Goal: Check status

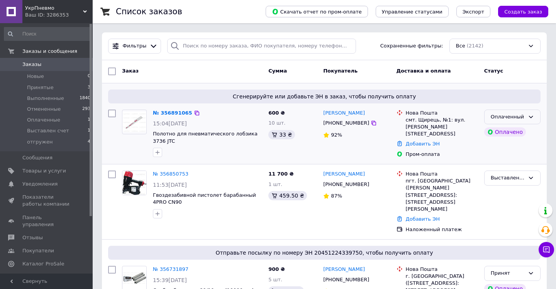
click at [530, 117] on icon at bounding box center [530, 117] width 6 height 6
click at [510, 130] on li "Принят" at bounding box center [512, 133] width 56 height 14
click at [176, 110] on link "№ 356891065" at bounding box center [170, 113] width 35 height 6
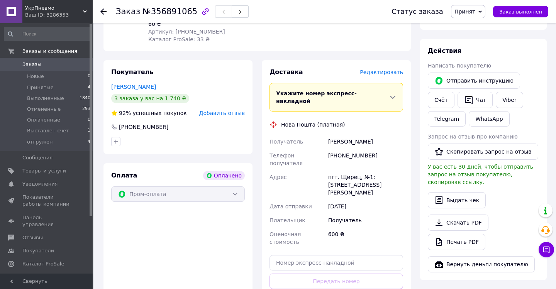
scroll to position [126, 0]
drag, startPoint x: 327, startPoint y: 154, endPoint x: 379, endPoint y: 165, distance: 52.8
click at [379, 170] on div "пгт. Щирец, №1: [STREET_ADDRESS][PERSON_NAME]" at bounding box center [365, 184] width 78 height 29
copy div "пгт. Щирец, №1: [STREET_ADDRESS][PERSON_NAME]"
drag, startPoint x: 327, startPoint y: 126, endPoint x: 363, endPoint y: 125, distance: 36.3
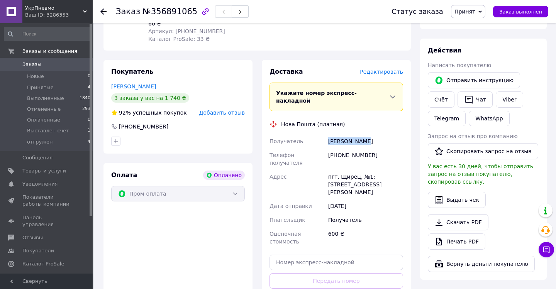
click at [363, 134] on div "Павлюст Ігор" at bounding box center [365, 141] width 78 height 14
copy div "Павлюст Ігор"
drag, startPoint x: 327, startPoint y: 140, endPoint x: 373, endPoint y: 143, distance: 46.4
click at [373, 148] on div "[PHONE_NUMBER]" at bounding box center [365, 159] width 78 height 22
copy div "[PHONE_NUMBER]"
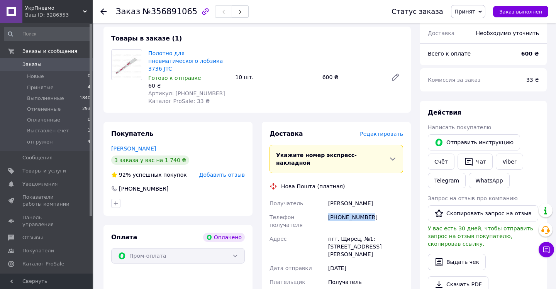
scroll to position [62, 0]
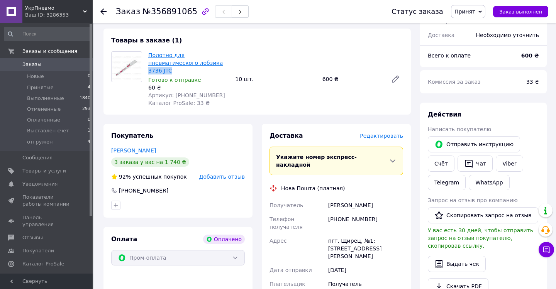
drag, startPoint x: 195, startPoint y: 63, endPoint x: 171, endPoint y: 66, distance: 24.5
click at [171, 66] on span "Полотно для пневматического лобзика 3736 JTC" at bounding box center [188, 62] width 81 height 23
copy link "3736 JTC"
click at [103, 10] on use at bounding box center [103, 11] width 6 height 6
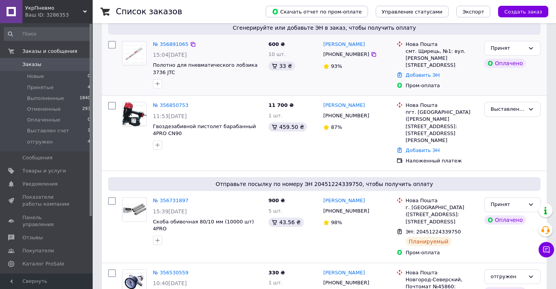
scroll to position [77, 0]
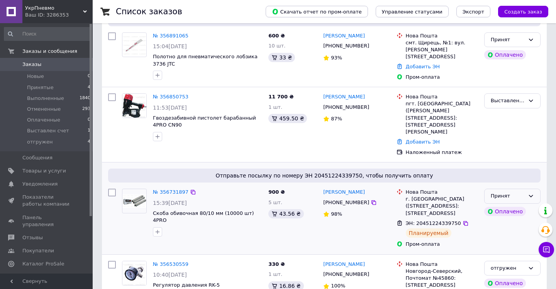
click at [531, 193] on icon at bounding box center [530, 196] width 6 height 6
click at [497, 262] on li "отгружен" at bounding box center [512, 269] width 56 height 14
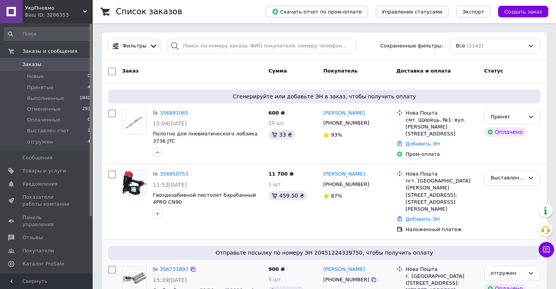
scroll to position [0, 0]
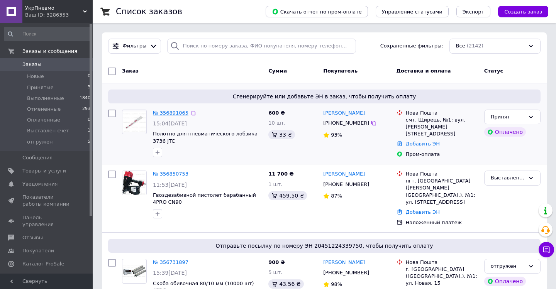
click at [177, 113] on link "№ 356891065" at bounding box center [170, 113] width 35 height 6
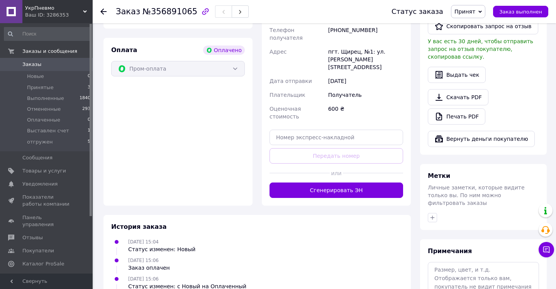
scroll to position [251, 0]
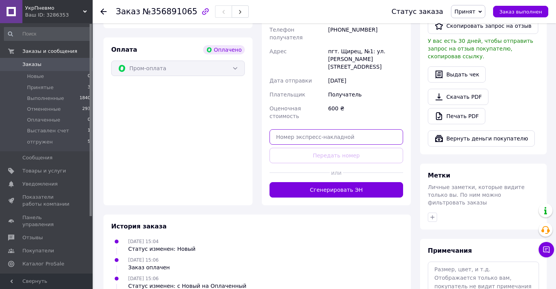
click at [286, 129] on input "text" at bounding box center [335, 136] width 133 height 15
click at [307, 125] on div "Доставка Редактировать Укажите номер экспресс-накладной Обязательно введите ном…" at bounding box center [335, 69] width 133 height 255
click at [330, 125] on div "Доставка Редактировать Укажите номер экспресс-накладной Обязательно введите ном…" at bounding box center [335, 69] width 133 height 255
click at [293, 129] on input "text" at bounding box center [335, 136] width 133 height 15
paste input "20400471920153"
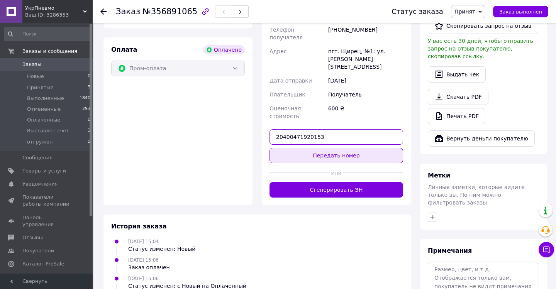
type input "20400471920153"
click at [328, 148] on button "Передать номер" at bounding box center [335, 155] width 133 height 15
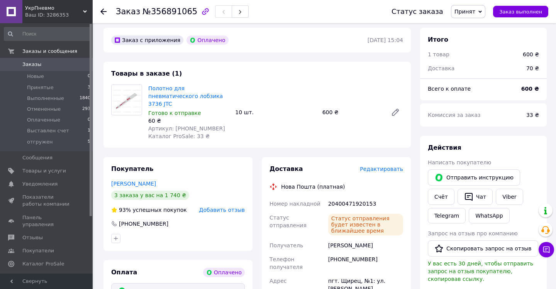
scroll to position [29, 0]
click at [104, 10] on icon at bounding box center [103, 11] width 6 height 6
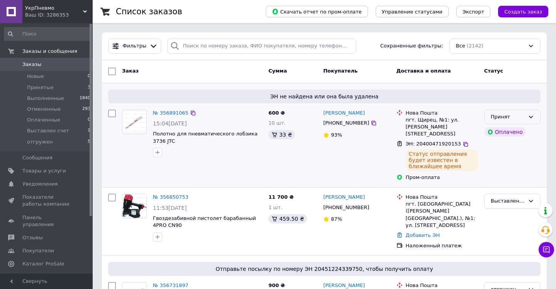
click at [530, 116] on icon at bounding box center [530, 117] width 6 height 6
click at [509, 186] on li "отгружен" at bounding box center [512, 189] width 56 height 14
